Goal: Task Accomplishment & Management: Manage account settings

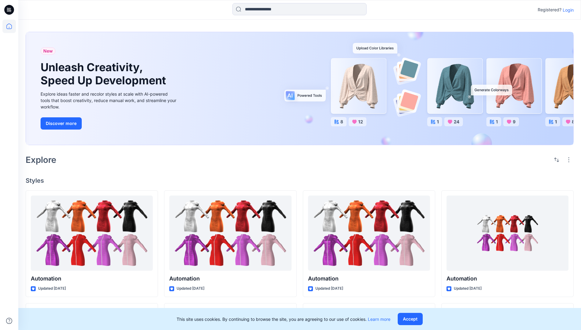
click at [567, 10] on p "Login" at bounding box center [568, 10] width 11 height 6
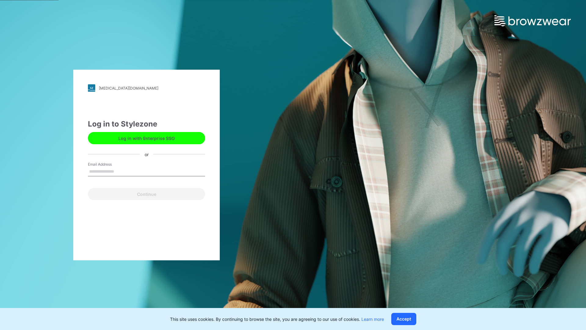
click at [121, 171] on input "Email Address" at bounding box center [146, 171] width 117 height 9
type input "**********"
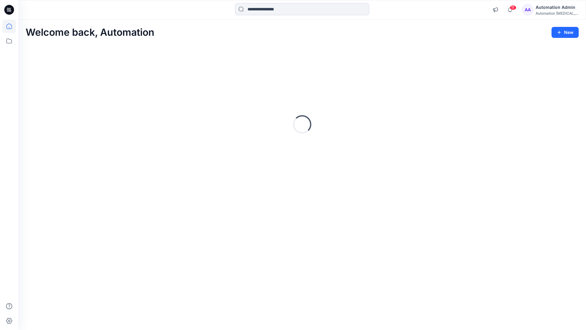
click at [12, 26] on icon at bounding box center [8, 25] width 5 height 5
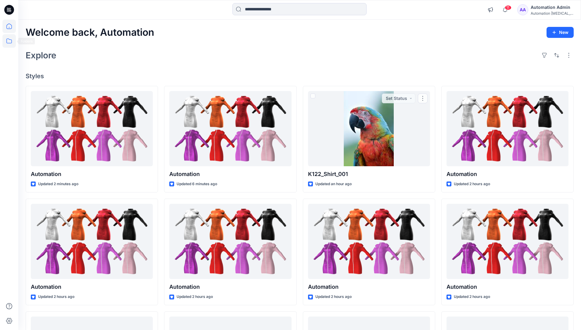
click at [10, 41] on icon at bounding box center [8, 40] width 13 height 13
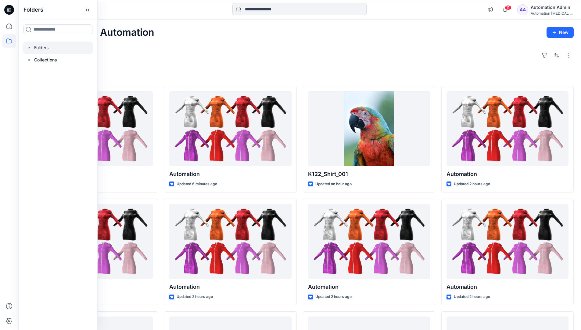
click at [45, 45] on div at bounding box center [58, 47] width 70 height 12
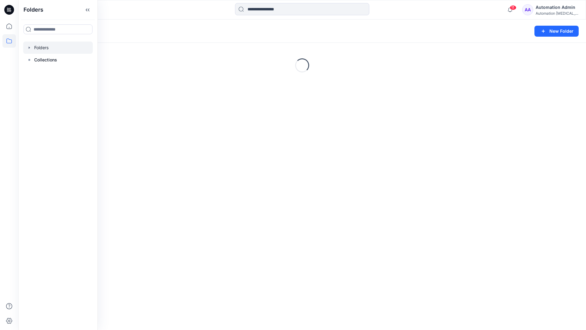
click at [268, 206] on div "Folders New Folder Loading..." at bounding box center [302, 175] width 568 height 310
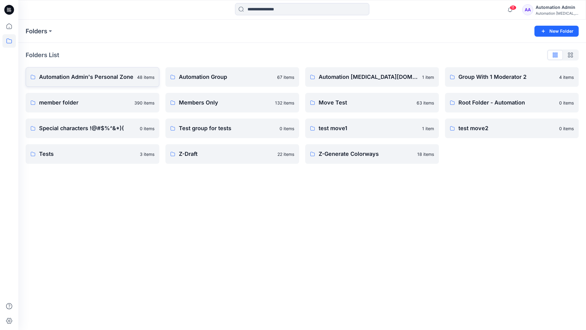
click at [103, 81] on p "Automation Admin's Personal Zone" at bounding box center [86, 77] width 94 height 9
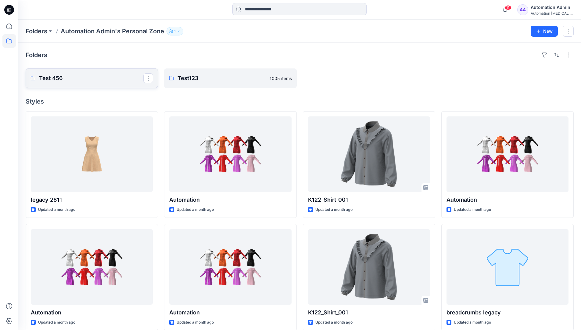
click at [103, 81] on p "Test 456" at bounding box center [91, 78] width 104 height 9
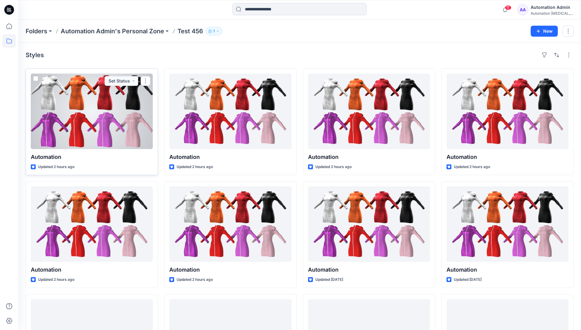
click at [96, 92] on div at bounding box center [92, 111] width 122 height 75
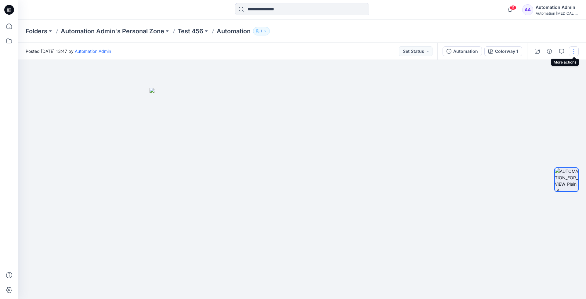
click at [574, 52] on button "button" at bounding box center [574, 51] width 10 height 10
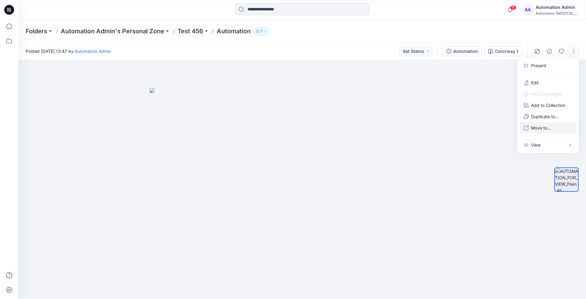
click at [551, 125] on p "Move to..." at bounding box center [541, 127] width 20 height 6
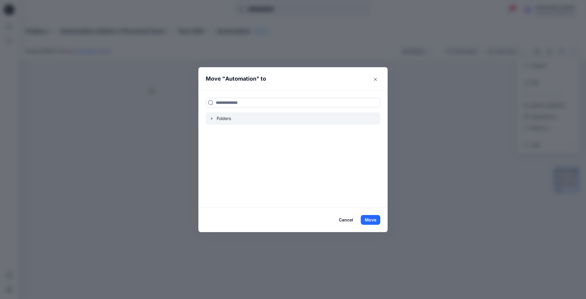
click at [223, 117] on div at bounding box center [293, 118] width 175 height 12
click at [211, 117] on icon "button" at bounding box center [211, 118] width 5 height 5
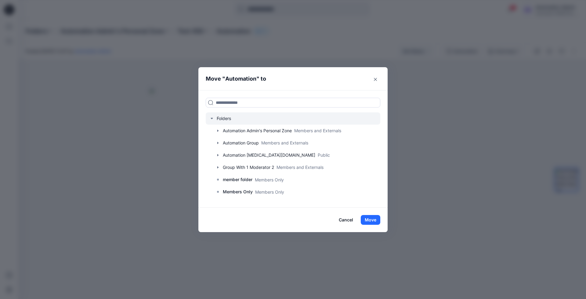
scroll to position [48, 0]
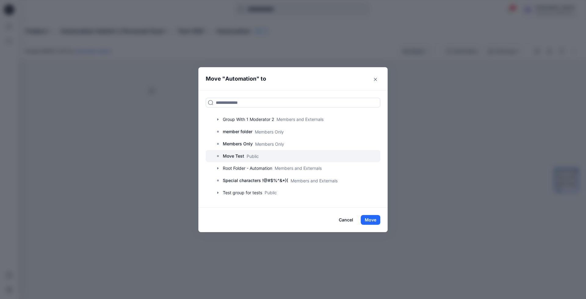
click at [226, 157] on p "Move Test" at bounding box center [233, 155] width 21 height 7
click at [369, 217] on button "Move" at bounding box center [371, 220] width 20 height 10
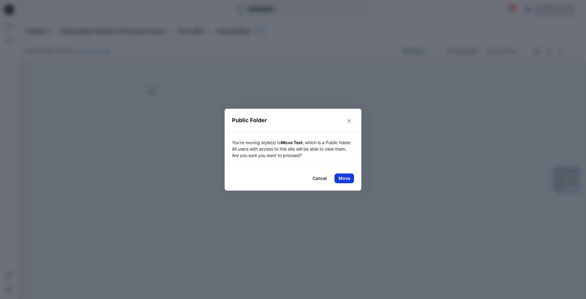
click at [344, 178] on button "Move" at bounding box center [344, 178] width 20 height 10
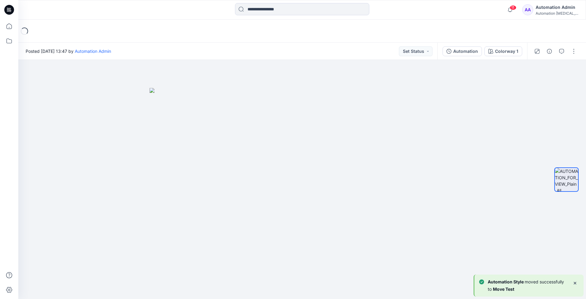
click at [34, 31] on div "Loading..." at bounding box center [302, 31] width 568 height 23
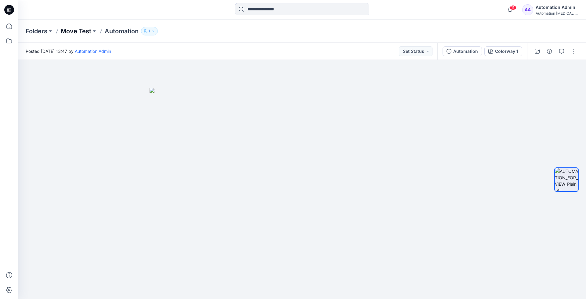
click at [76, 31] on p "Move Test" at bounding box center [76, 31] width 31 height 9
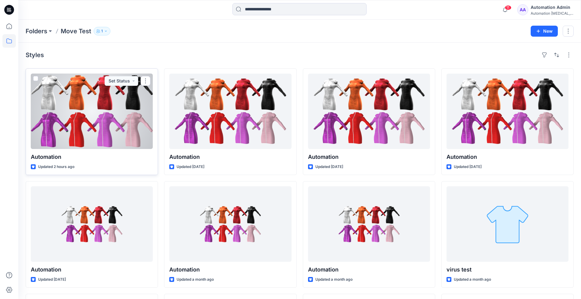
click at [109, 122] on div at bounding box center [92, 111] width 122 height 75
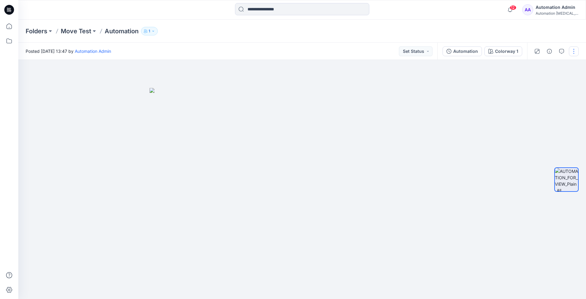
click at [572, 52] on button "button" at bounding box center [574, 51] width 10 height 10
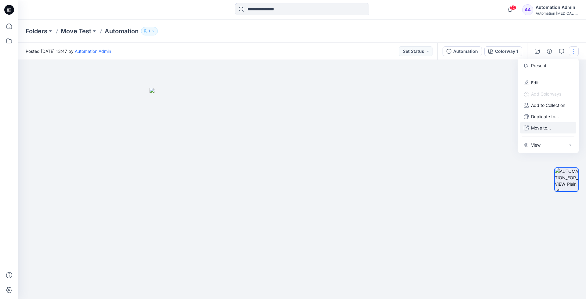
click at [538, 126] on p "Move to..." at bounding box center [541, 127] width 20 height 6
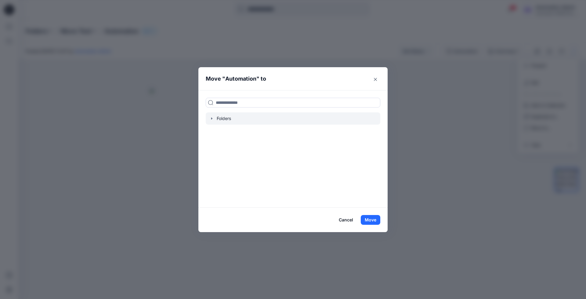
click at [211, 120] on icon "button" at bounding box center [211, 118] width 5 height 5
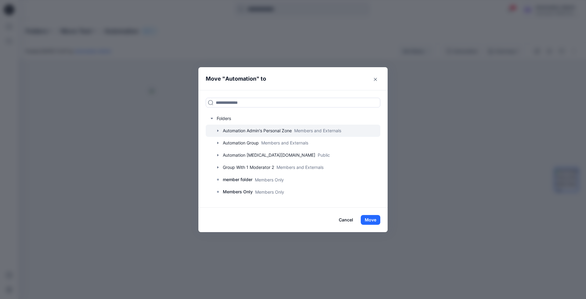
click at [217, 130] on icon "button" at bounding box center [217, 131] width 1 height 2
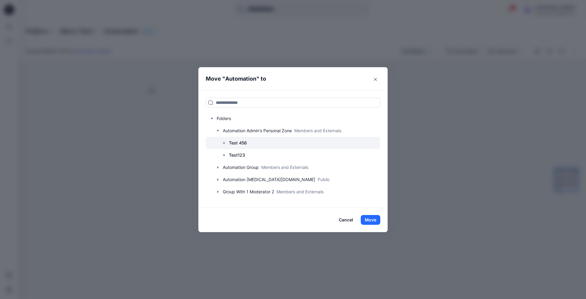
click at [239, 142] on p "Test 456" at bounding box center [238, 142] width 18 height 7
click at [374, 221] on button "Move" at bounding box center [371, 220] width 20 height 10
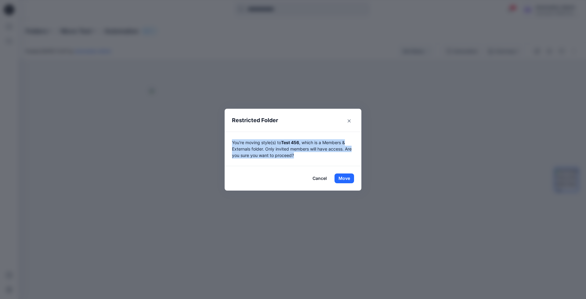
drag, startPoint x: 374, startPoint y: 221, endPoint x: 302, endPoint y: 154, distance: 98.5
click at [302, 154] on p "You're moving style(s) to Test 456 , which is a Members & Externals folder. Onl…" at bounding box center [293, 148] width 122 height 19
click at [344, 177] on button "Move" at bounding box center [344, 178] width 20 height 10
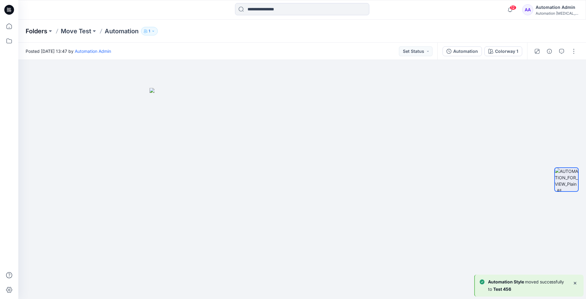
click at [36, 32] on p "Folders" at bounding box center [37, 31] width 22 height 9
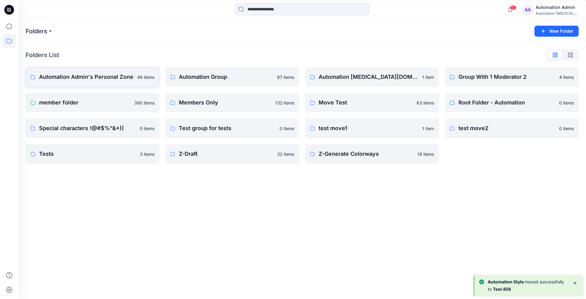
click at [74, 77] on p "Automation Admin's Personal Zone" at bounding box center [86, 77] width 94 height 9
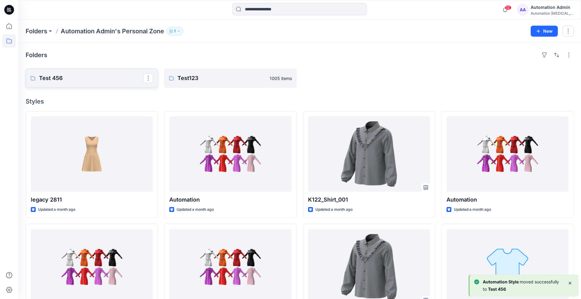
click at [74, 77] on p "Test 456" at bounding box center [91, 78] width 104 height 9
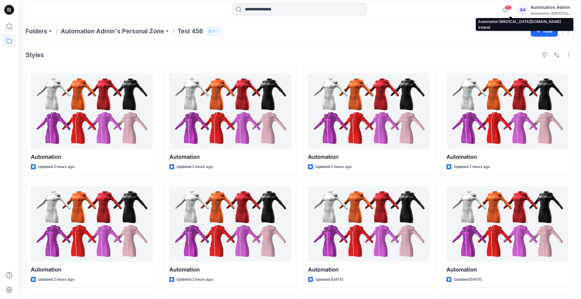
click at [544, 12] on div "Automation testim..." at bounding box center [552, 13] width 43 height 5
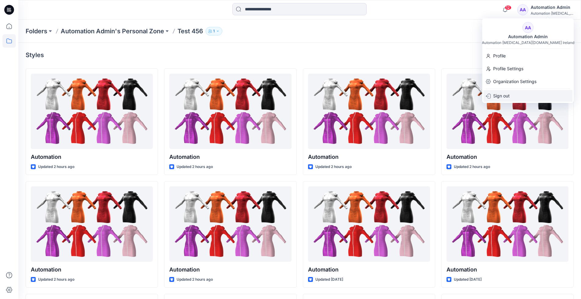
click at [507, 96] on p "Sign out" at bounding box center [501, 96] width 16 height 12
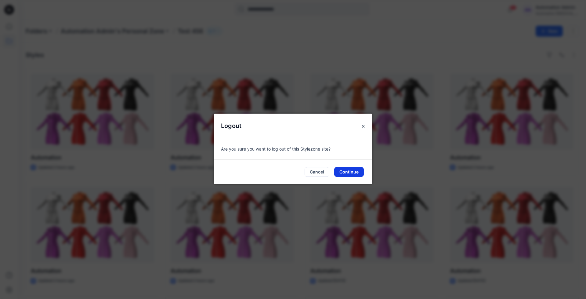
click at [356, 171] on button "Continue" at bounding box center [349, 172] width 30 height 10
